Goal: Task Accomplishment & Management: Use online tool/utility

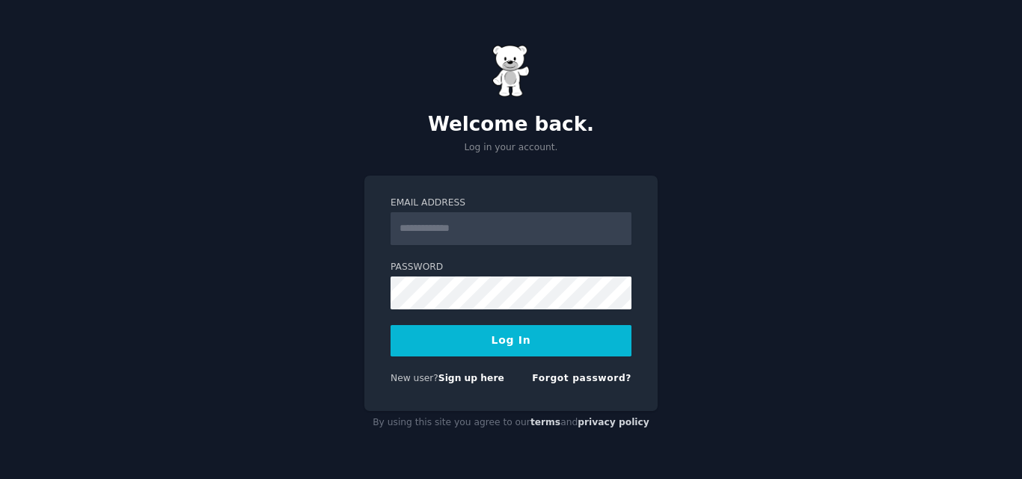
click at [555, 233] on input "Email Address" at bounding box center [510, 228] width 241 height 33
type input "**********"
click at [482, 341] on button "Log In" at bounding box center [510, 340] width 241 height 31
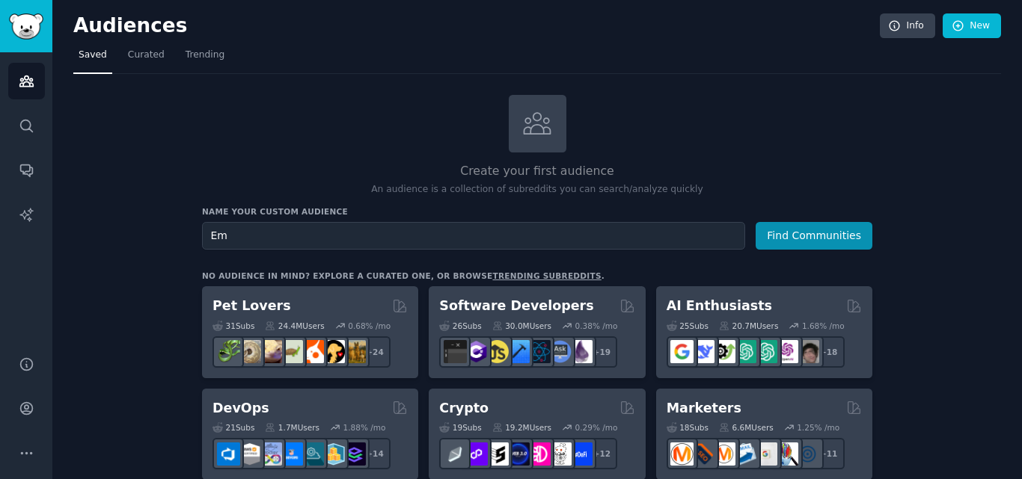
type input "E"
click at [217, 233] on input "webinarEbooks" at bounding box center [473, 236] width 543 height 28
type input "WebinarEbooks"
click at [804, 236] on button "Find Communities" at bounding box center [813, 236] width 117 height 28
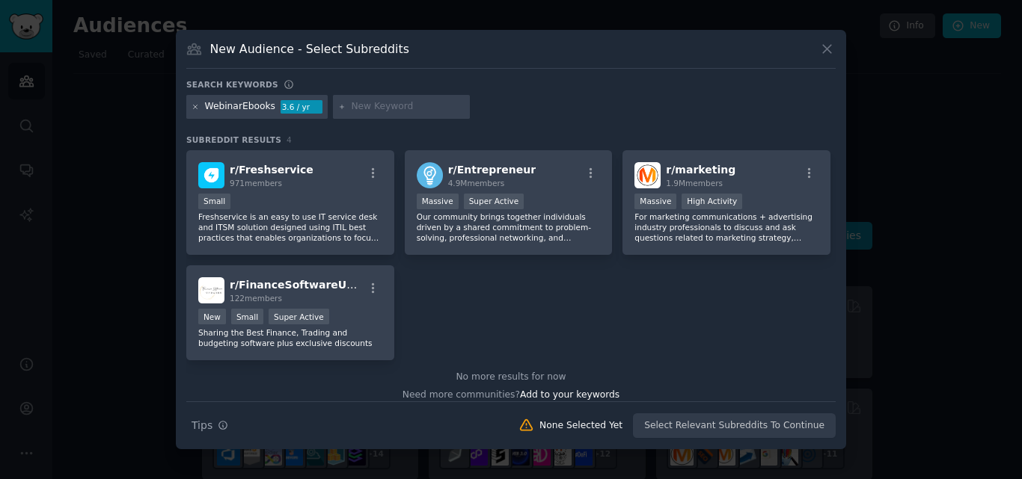
click at [195, 106] on icon at bounding box center [195, 107] width 8 height 8
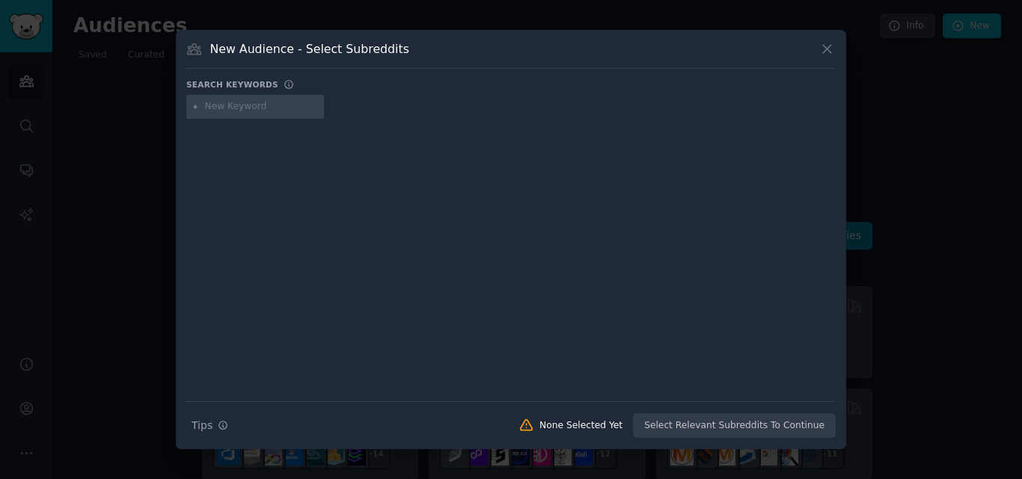
click at [236, 110] on input "text" at bounding box center [262, 106] width 114 height 13
type input "lead magnet"
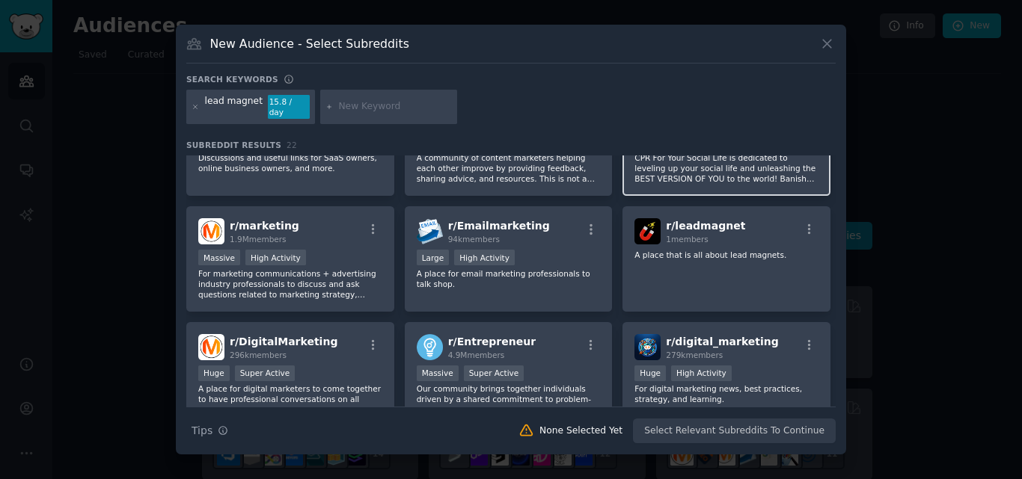
scroll to position [65, 0]
